Goal: Obtain resource: Obtain resource

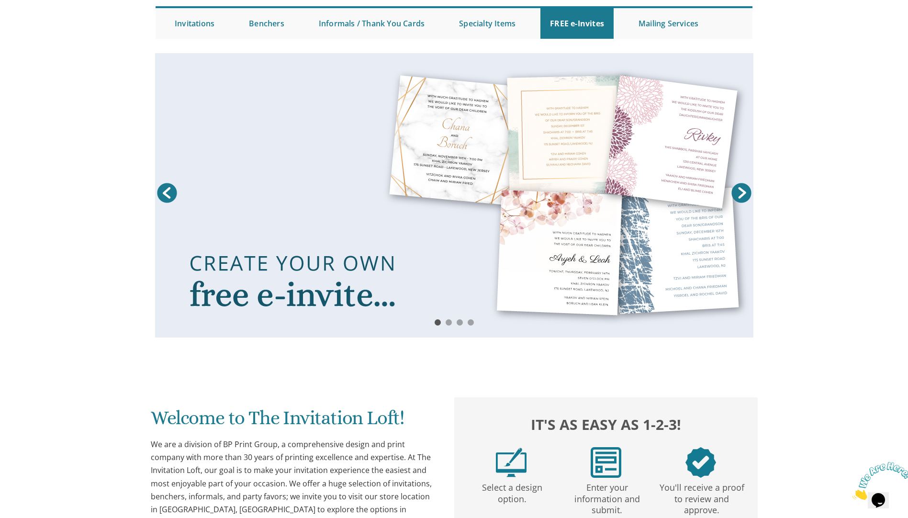
scroll to position [90, 0]
click at [616, 199] on link at bounding box center [454, 196] width 598 height 284
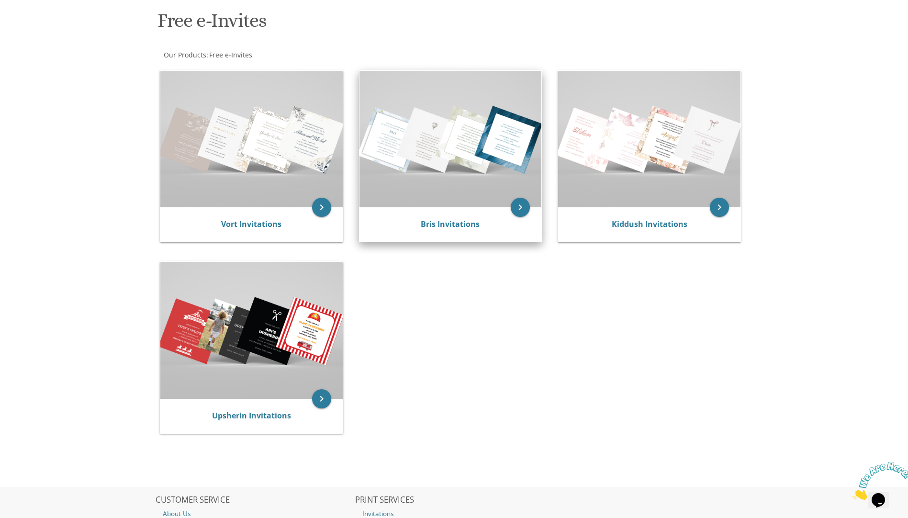
scroll to position [144, 0]
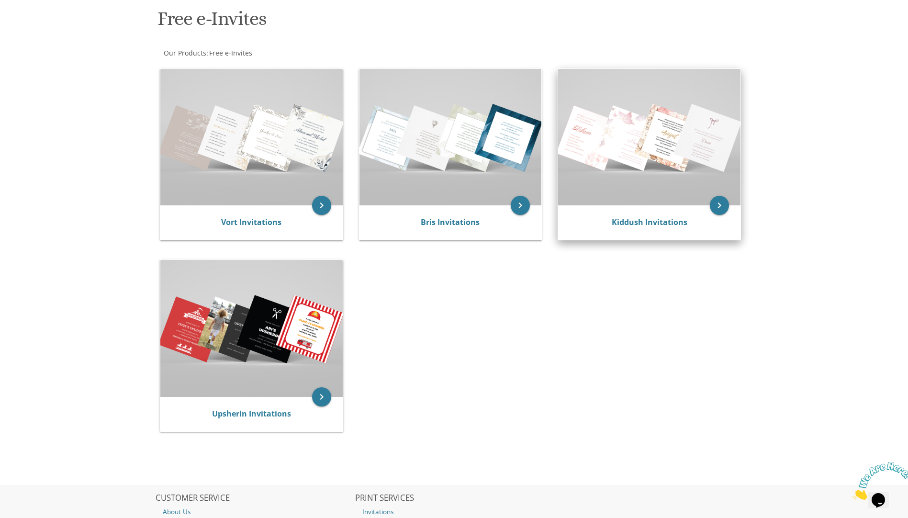
click at [693, 214] on div "Kiddush Invitations" at bounding box center [649, 222] width 182 height 34
click at [726, 204] on icon "keyboard_arrow_right" at bounding box center [719, 205] width 19 height 19
click at [720, 207] on icon "keyboard_arrow_right" at bounding box center [719, 205] width 19 height 19
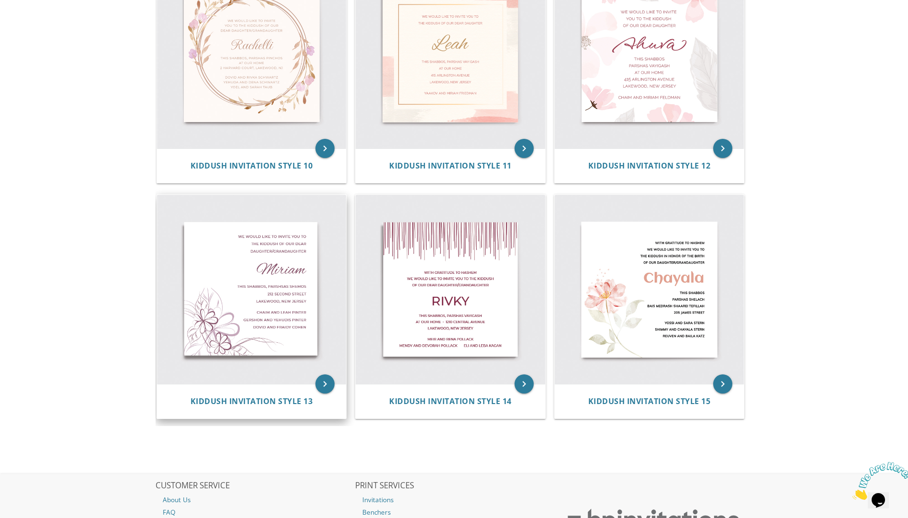
scroll to position [957, 0]
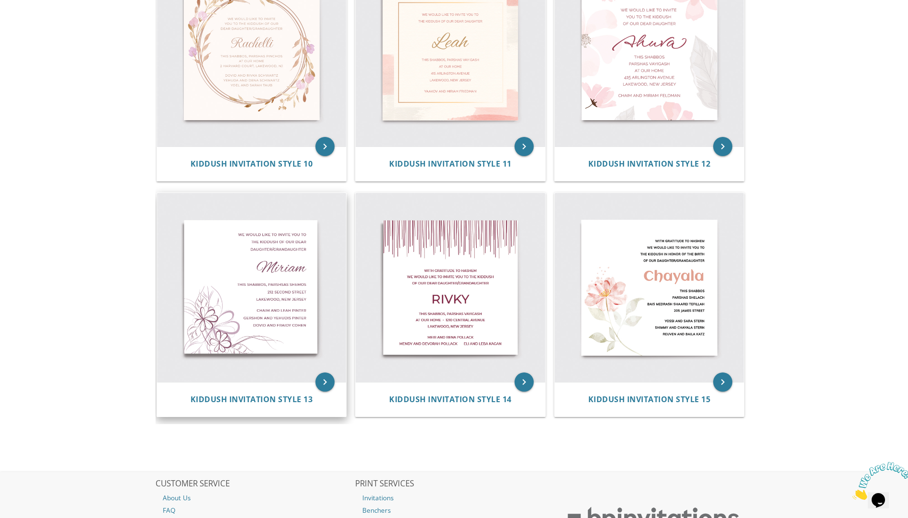
click at [283, 377] on img at bounding box center [251, 287] width 189 height 189
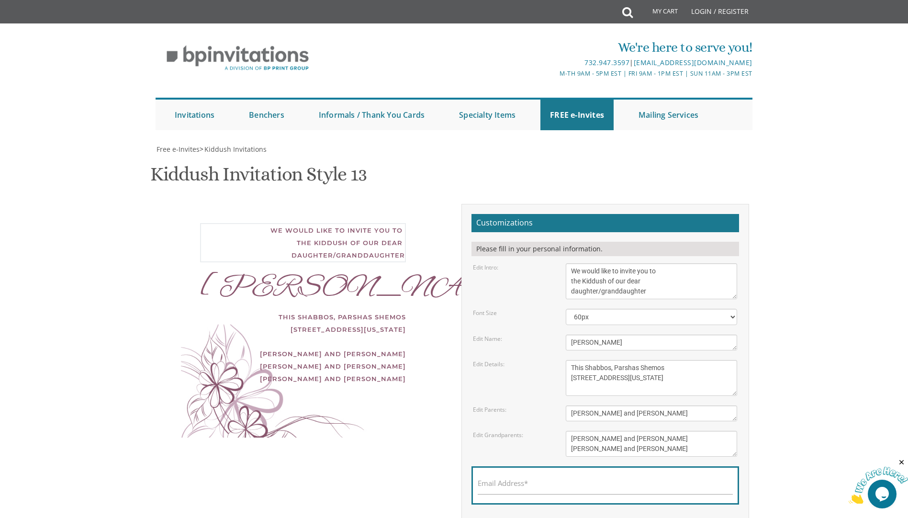
drag, startPoint x: 640, startPoint y: 271, endPoint x: 615, endPoint y: 280, distance: 26.0
click at [615, 280] on textarea "We would like to invite you to the Kiddush of our dear daughter/granddaughter" at bounding box center [651, 281] width 171 height 36
click at [670, 272] on textarea "We would like to invite you to the Kiddush of our dear daughter/granddaughter" at bounding box center [651, 281] width 171 height 36
drag, startPoint x: 649, startPoint y: 281, endPoint x: 567, endPoint y: 281, distance: 81.8
click at [567, 281] on textarea "We would like to invite you to the Kiddush of our dear daughter/granddaughter" at bounding box center [651, 281] width 171 height 36
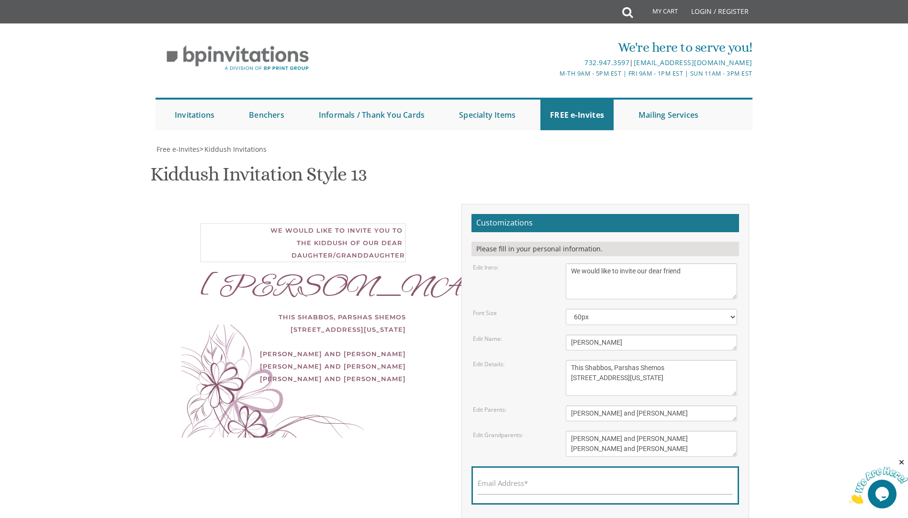
drag, startPoint x: 639, startPoint y: 272, endPoint x: 647, endPoint y: 276, distance: 9.0
click at [640, 272] on textarea "We would like to invite you to the Kiddush of our dear daughter/granddaughter" at bounding box center [651, 281] width 171 height 36
click at [615, 282] on textarea "We would like to invite you to the Kiddush of our dear daughter/granddaughter" at bounding box center [651, 281] width 171 height 36
type textarea "We would like to invite our dear friend's"
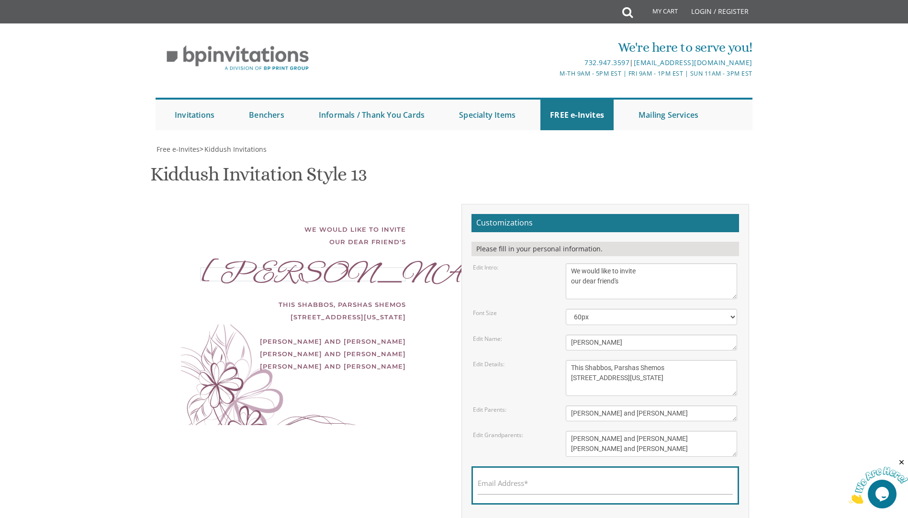
drag, startPoint x: 596, startPoint y: 347, endPoint x: 561, endPoint y: 342, distance: 35.9
click at [561, 342] on div "[PERSON_NAME]" at bounding box center [651, 342] width 186 height 16
type textarea "E"
type textarea "Aviva & Esti"
drag, startPoint x: 609, startPoint y: 368, endPoint x: 568, endPoint y: 370, distance: 40.7
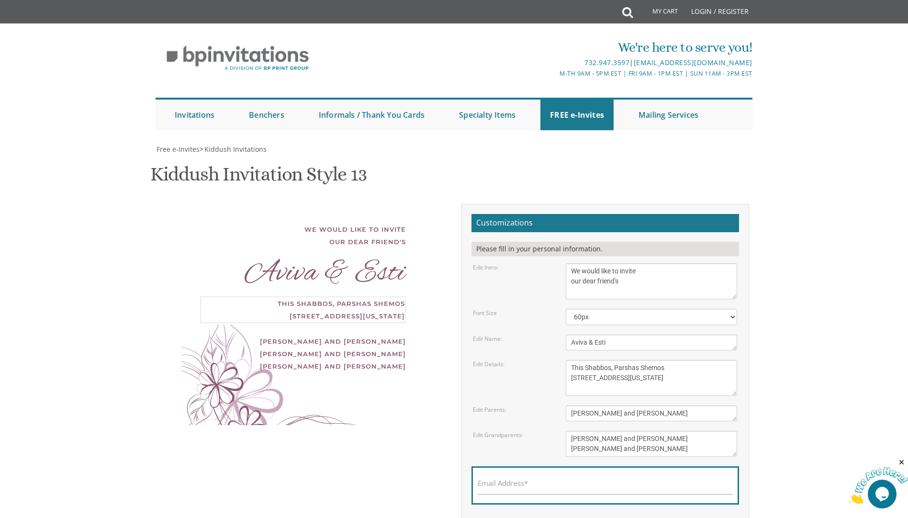
click at [568, 370] on textarea "This Shabbos, Parshas Shemos [STREET_ADDRESS][US_STATE]" at bounding box center [651, 378] width 171 height 36
click at [601, 368] on textarea "This Shabbos, Parshas Shemos [STREET_ADDRESS][US_STATE]" at bounding box center [651, 378] width 171 height 36
click at [603, 369] on textarea "This Shabbos, Parshas Shemos [STREET_ADDRESS][US_STATE]" at bounding box center [651, 378] width 171 height 36
drag, startPoint x: 649, startPoint y: 371, endPoint x: 606, endPoint y: 370, distance: 43.1
click at [606, 370] on textarea "This Shabbos, Parshas Shemos [STREET_ADDRESS][US_STATE]" at bounding box center [651, 378] width 171 height 36
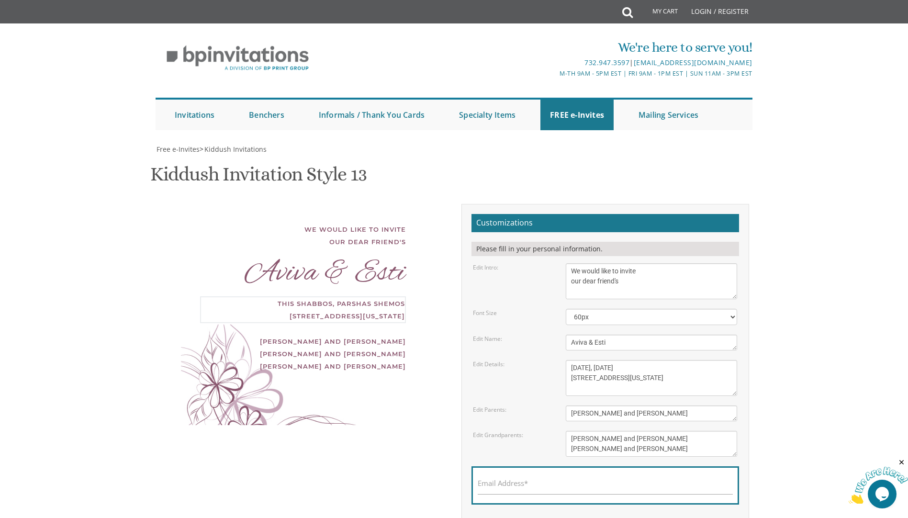
drag, startPoint x: 571, startPoint y: 378, endPoint x: 625, endPoint y: 378, distance: 54.6
click at [625, 378] on textarea "This Shabbos, Parshas Shemos [STREET_ADDRESS][US_STATE]" at bounding box center [651, 378] width 171 height 36
click at [653, 369] on textarea "This Shabbos, Parshas Shemos [STREET_ADDRESS][US_STATE]" at bounding box center [651, 378] width 171 height 36
drag, startPoint x: 626, startPoint y: 378, endPoint x: 566, endPoint y: 381, distance: 60.4
click at [566, 381] on textarea "This Shabbos, Parshas Shemos [STREET_ADDRESS][US_STATE]" at bounding box center [651, 378] width 171 height 36
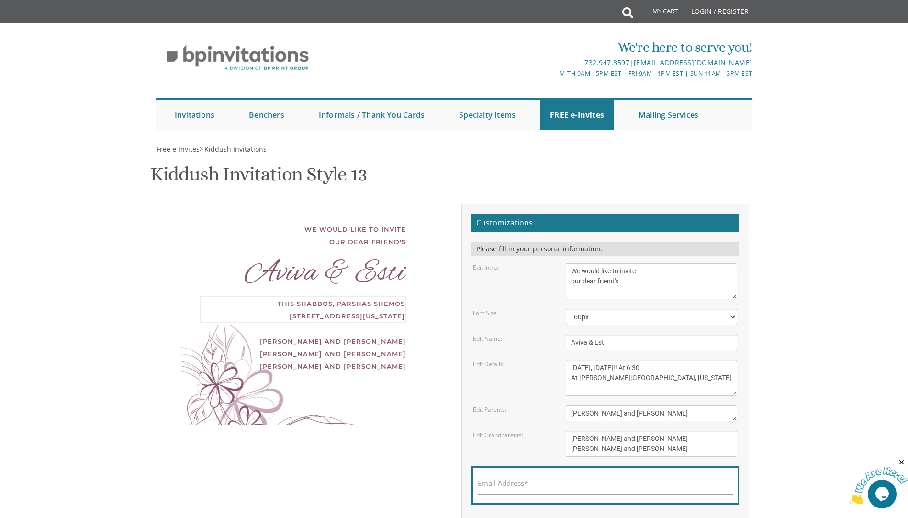
type textarea "[DATE], [DATE]!! At 6:30 At [PERSON_NAME][GEOGRAPHIC_DATA], [US_STATE]"
drag, startPoint x: 572, startPoint y: 437, endPoint x: 648, endPoint y: 449, distance: 76.9
click at [648, 449] on textarea "[PERSON_NAME] and [PERSON_NAME] [PERSON_NAME] and [PERSON_NAME]" at bounding box center [651, 444] width 171 height 26
type textarea "Pessy,"
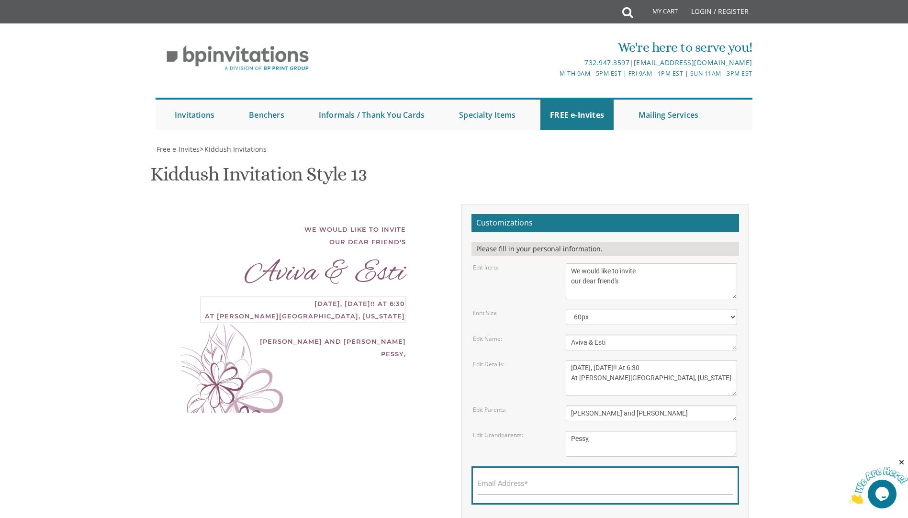
click at [569, 390] on textarea "This Shabbos, Parshas Shemos [STREET_ADDRESS][US_STATE]" at bounding box center [651, 378] width 171 height 36
type textarea "[DATE], [DATE]!! At 6:30 At [PERSON_NAME][GEOGRAPHIC_DATA] [STREET_ADDRESS][PER…"
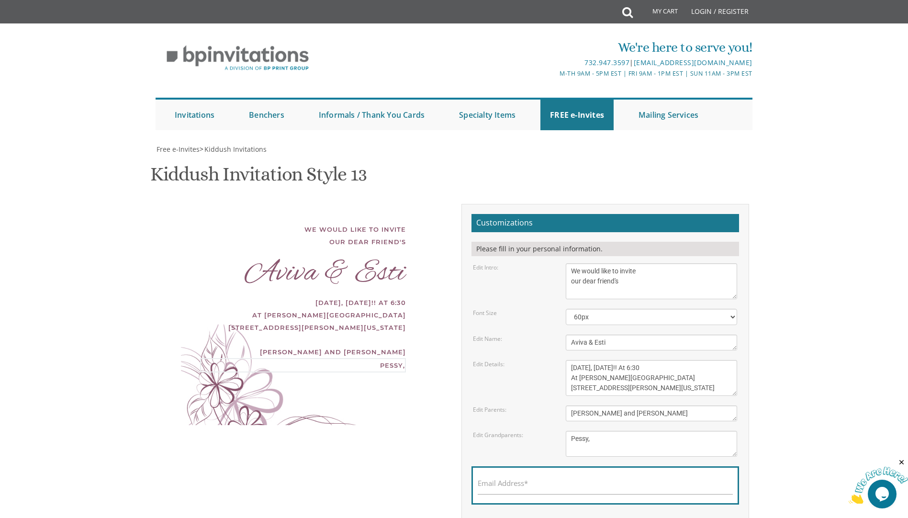
click at [591, 441] on textarea "[PERSON_NAME] and [PERSON_NAME] [PERSON_NAME] and [PERSON_NAME]" at bounding box center [651, 444] width 171 height 26
type textarea "Pessy, [PERSON_NAME], [PERSON_NAME] and [PERSON_NAME]"
click at [654, 410] on textarea "[PERSON_NAME] and [PERSON_NAME]" at bounding box center [651, 413] width 171 height 16
drag, startPoint x: 621, startPoint y: 417, endPoint x: 559, endPoint y: 419, distance: 61.3
click at [559, 419] on div "[PERSON_NAME] and [PERSON_NAME]" at bounding box center [651, 413] width 186 height 16
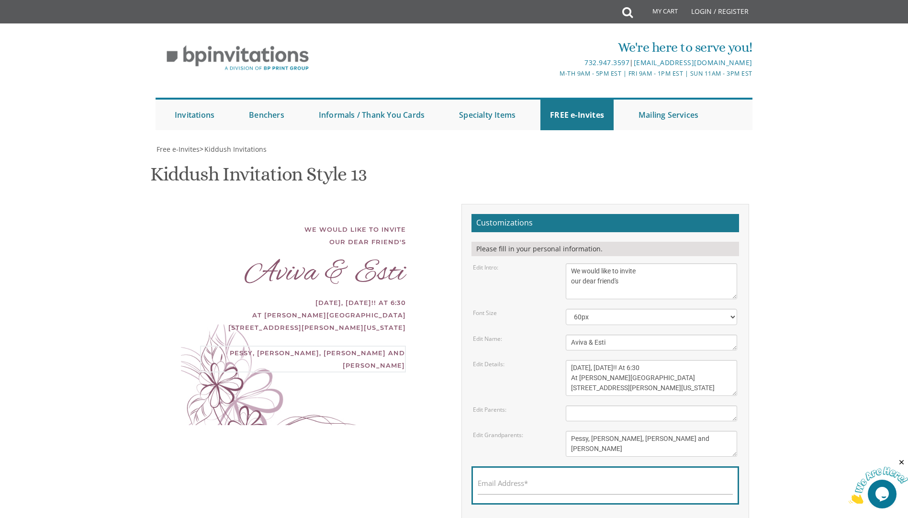
click at [598, 449] on textarea "[PERSON_NAME] and [PERSON_NAME] [PERSON_NAME] and [PERSON_NAME]" at bounding box center [651, 444] width 171 height 26
click at [635, 440] on textarea "[PERSON_NAME] and [PERSON_NAME] [PERSON_NAME] and [PERSON_NAME]" at bounding box center [651, 444] width 171 height 26
type textarea "Pessy, [PERSON_NAME], [PERSON_NAME] and [PERSON_NAME]"
click at [644, 409] on textarea "[PERSON_NAME] and [PERSON_NAME]" at bounding box center [651, 413] width 171 height 16
click at [734, 315] on select "40px 50px 60px 70px 80px" at bounding box center [651, 317] width 171 height 16
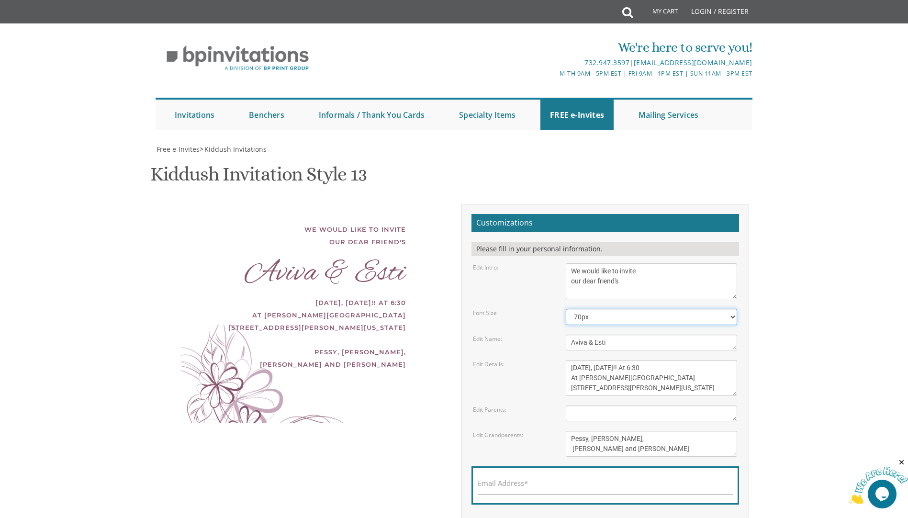
click at [566, 309] on select "40px 50px 60px 70px 80px" at bounding box center [651, 317] width 171 height 16
click at [664, 315] on select "40px 50px 60px 70px 80px" at bounding box center [651, 317] width 171 height 16
select select "80px"
click at [566, 309] on select "40px 50px 60px 70px 80px" at bounding box center [651, 317] width 171 height 16
drag, startPoint x: 615, startPoint y: 379, endPoint x: 628, endPoint y: 398, distance: 23.4
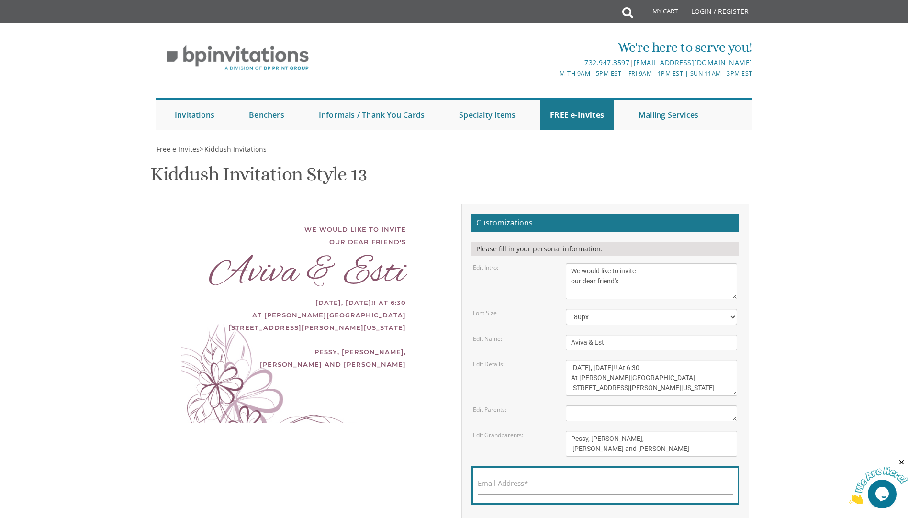
click at [614, 378] on textarea "This Shabbos, Parshas Shemos [STREET_ADDRESS][US_STATE]" at bounding box center [651, 378] width 171 height 36
drag, startPoint x: 569, startPoint y: 388, endPoint x: 694, endPoint y: 387, distance: 124.9
click at [694, 387] on textarea "This Shabbos, Parshas Shemos [STREET_ADDRESS][US_STATE]" at bounding box center [651, 378] width 171 height 36
drag, startPoint x: 571, startPoint y: 368, endPoint x: 575, endPoint y: 376, distance: 8.6
click at [571, 368] on textarea "This Shabbos, Parshas Shemos [STREET_ADDRESS][US_STATE]" at bounding box center [651, 378] width 171 height 36
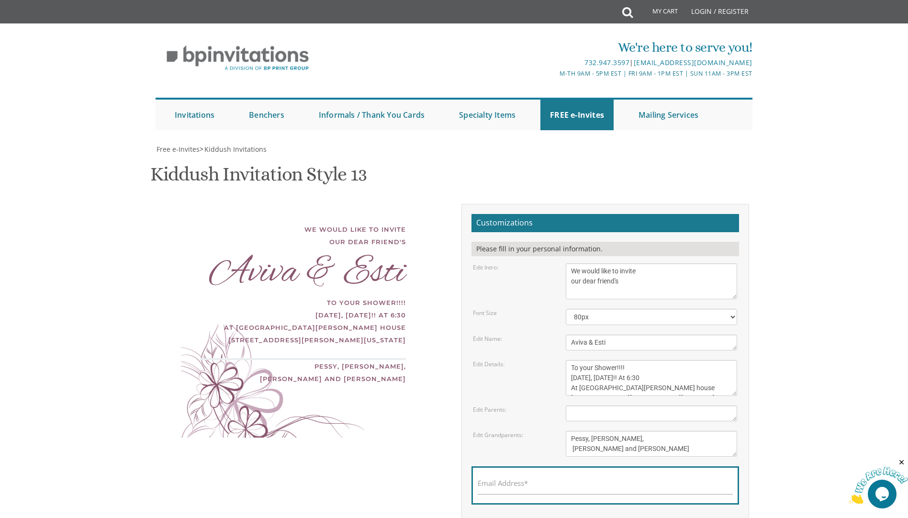
click at [609, 407] on textarea "[PERSON_NAME] and [PERSON_NAME]" at bounding box center [651, 413] width 171 height 16
click at [572, 389] on textarea "This Shabbos, Parshas Shemos [STREET_ADDRESS][US_STATE]" at bounding box center [651, 378] width 171 height 36
click at [583, 412] on textarea "[PERSON_NAME] and [PERSON_NAME]" at bounding box center [651, 413] width 171 height 16
click at [640, 381] on textarea "This Shabbos, Parshas Shemos [STREET_ADDRESS][US_STATE]" at bounding box center [651, 378] width 171 height 36
drag, startPoint x: 652, startPoint y: 378, endPoint x: 646, endPoint y: 379, distance: 5.3
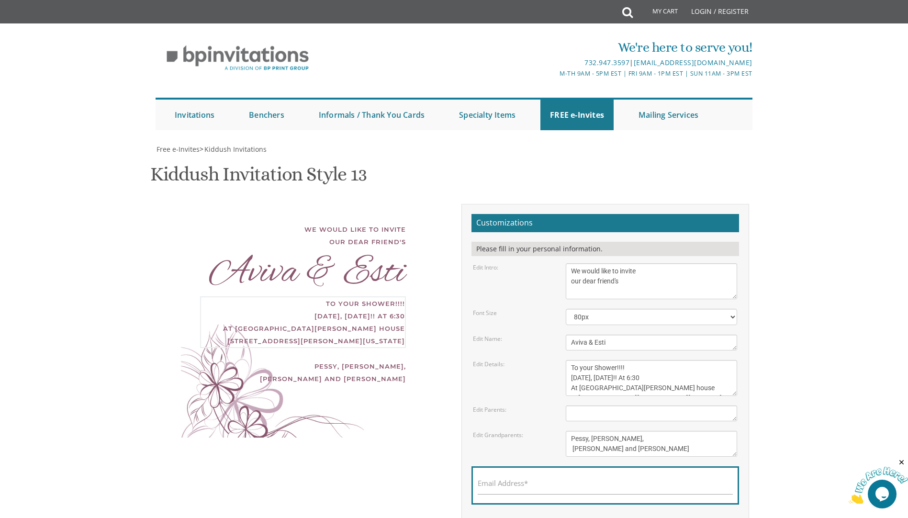
click at [646, 379] on textarea "This Shabbos, Parshas Shemos [STREET_ADDRESS][US_STATE]" at bounding box center [651, 378] width 171 height 36
click at [660, 392] on textarea "This Shabbos, Parshas Shemos [STREET_ADDRESS][US_STATE]" at bounding box center [651, 378] width 171 height 36
type textarea "To your Shower!!!! [DATE], [DATE]!! @ 6:30 At [GEOGRAPHIC_DATA][PERSON_NAME] ho…"
click at [619, 409] on textarea "[PERSON_NAME] and [PERSON_NAME]" at bounding box center [651, 413] width 171 height 16
click at [326, 382] on div "Pessy, [PERSON_NAME], [PERSON_NAME] and [PERSON_NAME]" at bounding box center [303, 372] width 206 height 25
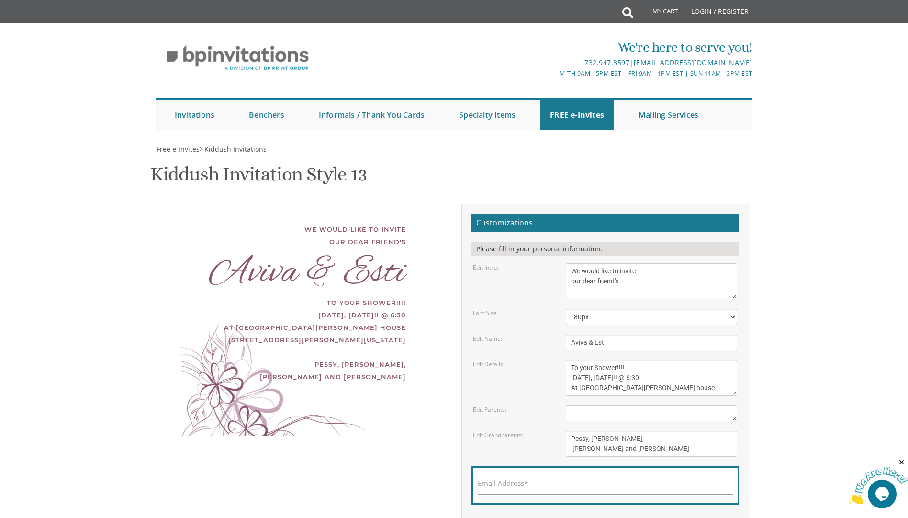
scroll to position [294, 0]
drag, startPoint x: 557, startPoint y: 235, endPoint x: 540, endPoint y: 45, distance: 190.7
